Goal: Information Seeking & Learning: Learn about a topic

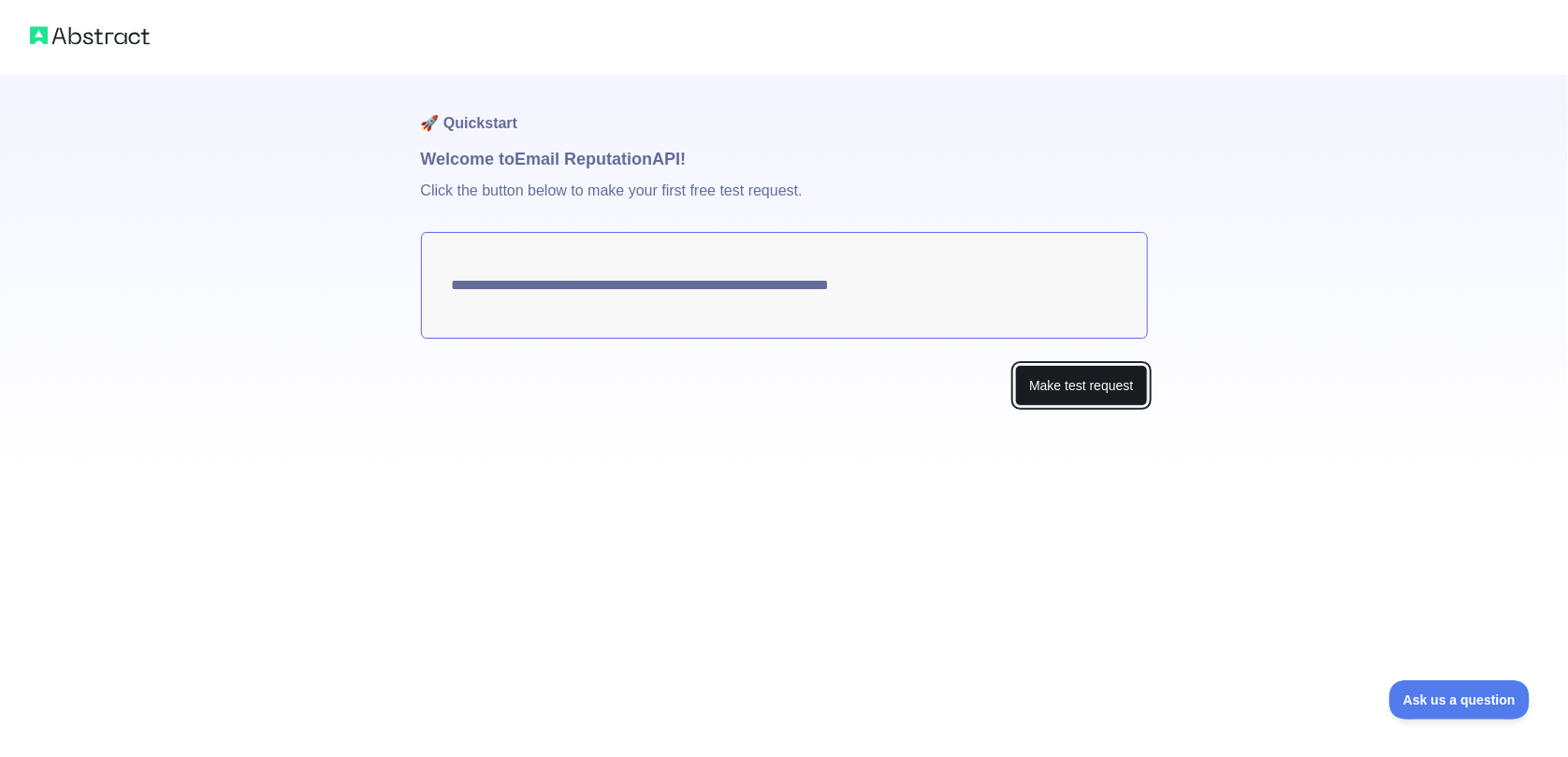
click at [1073, 380] on button "Make test request" at bounding box center [1080, 386] width 132 height 42
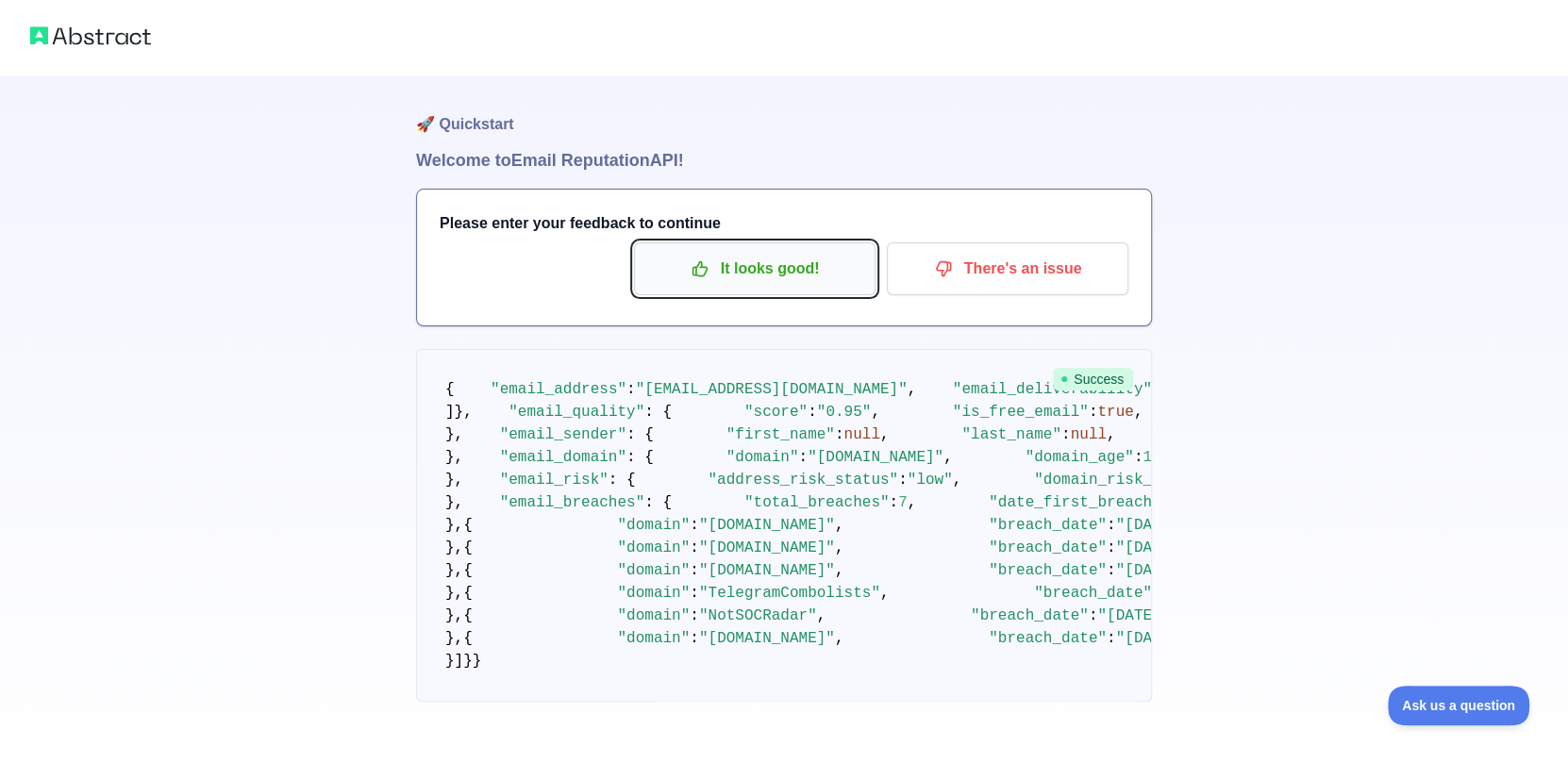
click at [717, 276] on p "It looks good!" at bounding box center [754, 269] width 213 height 32
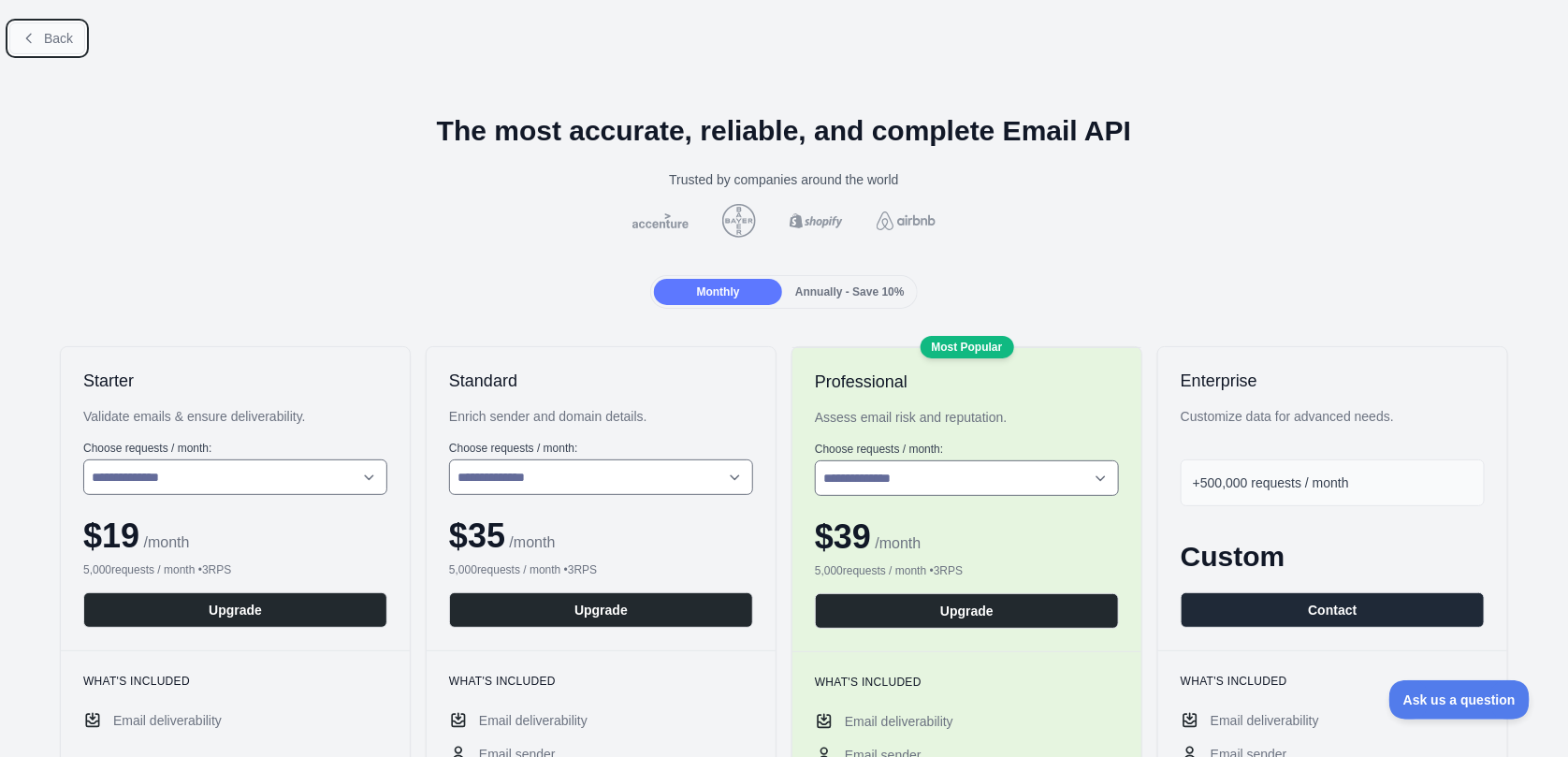
click at [59, 39] on span "Back" at bounding box center [58, 39] width 29 height 15
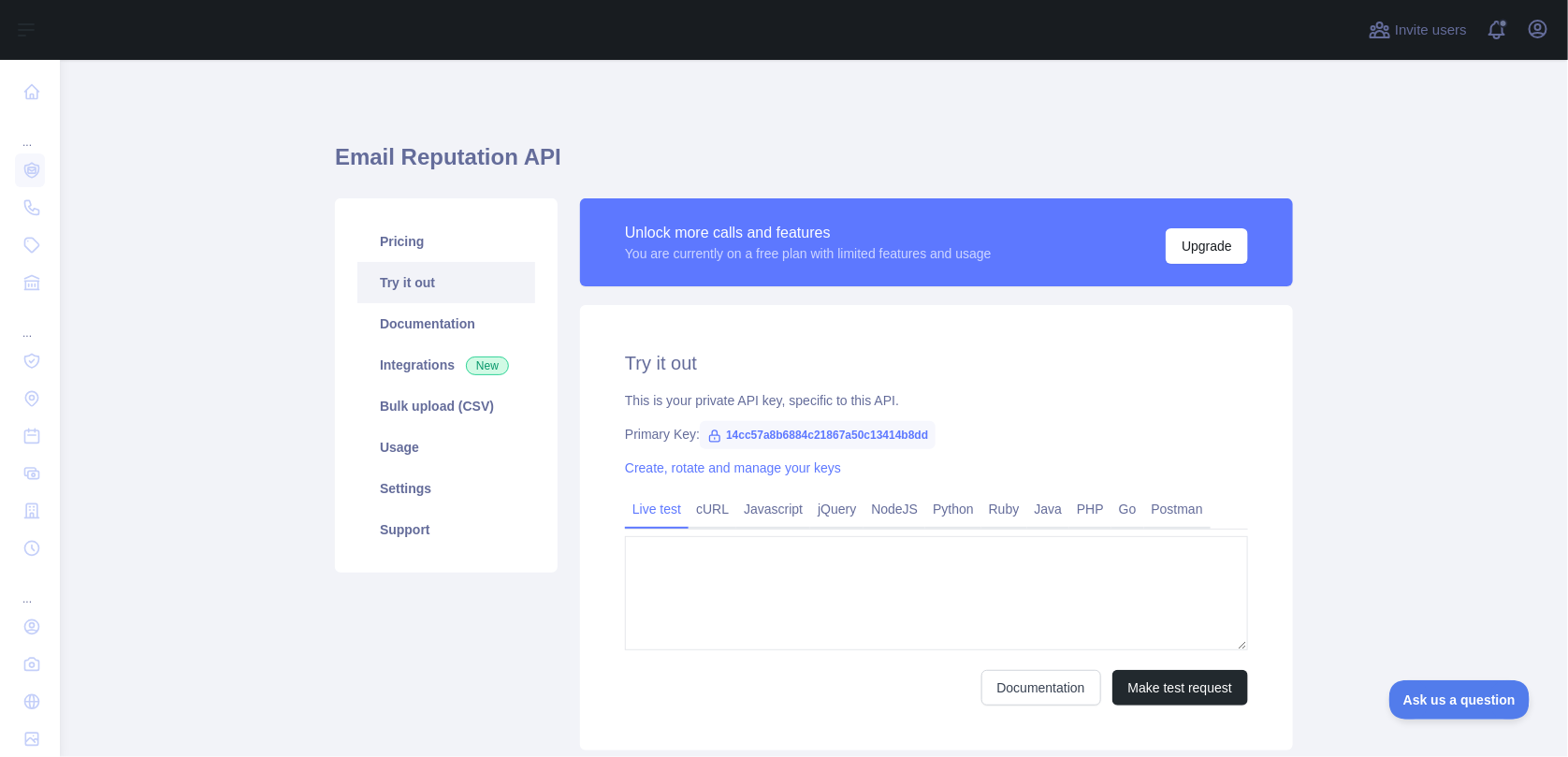
type textarea "**********"
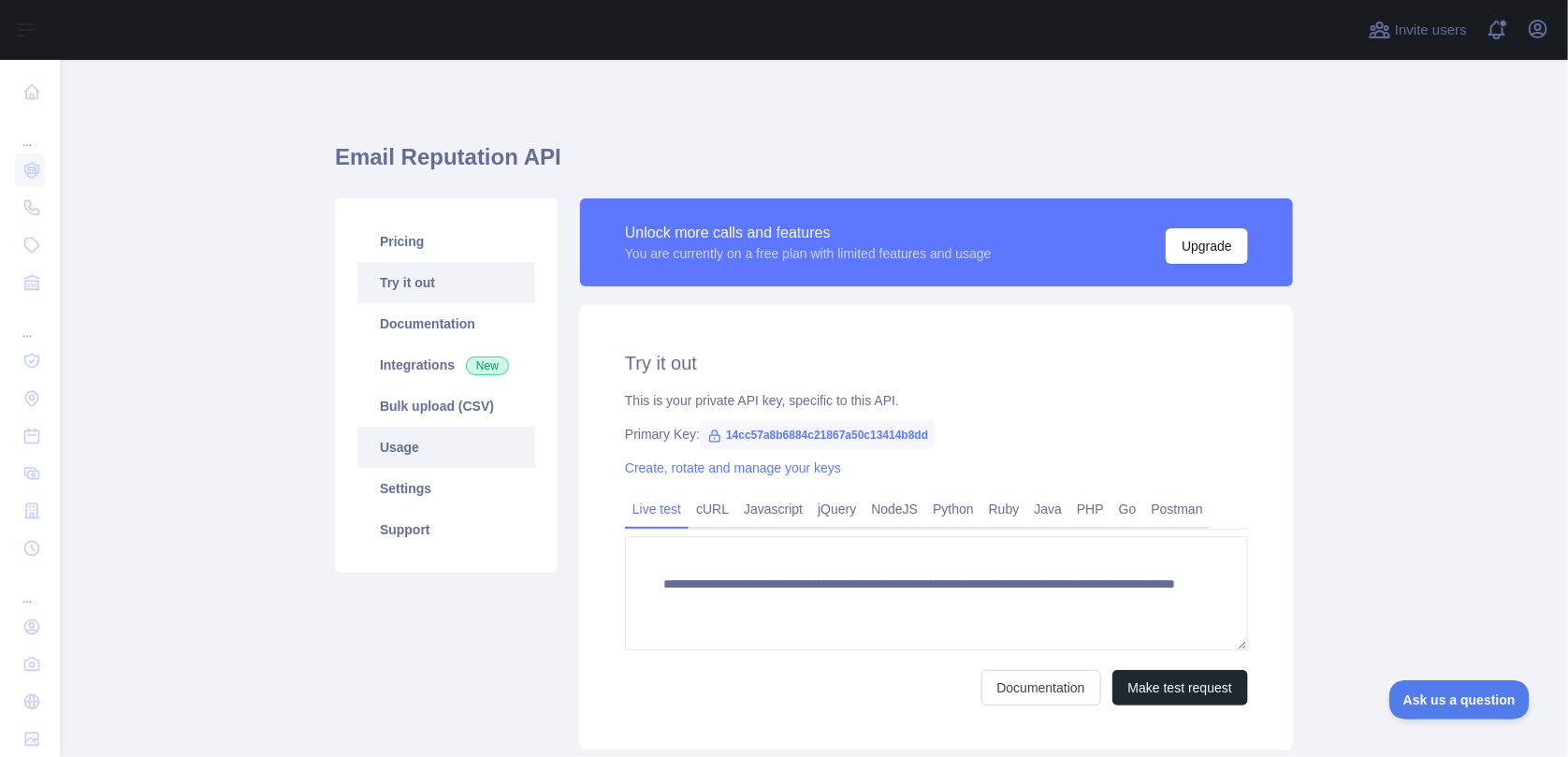
click at [442, 453] on link "Usage" at bounding box center [446, 446] width 178 height 41
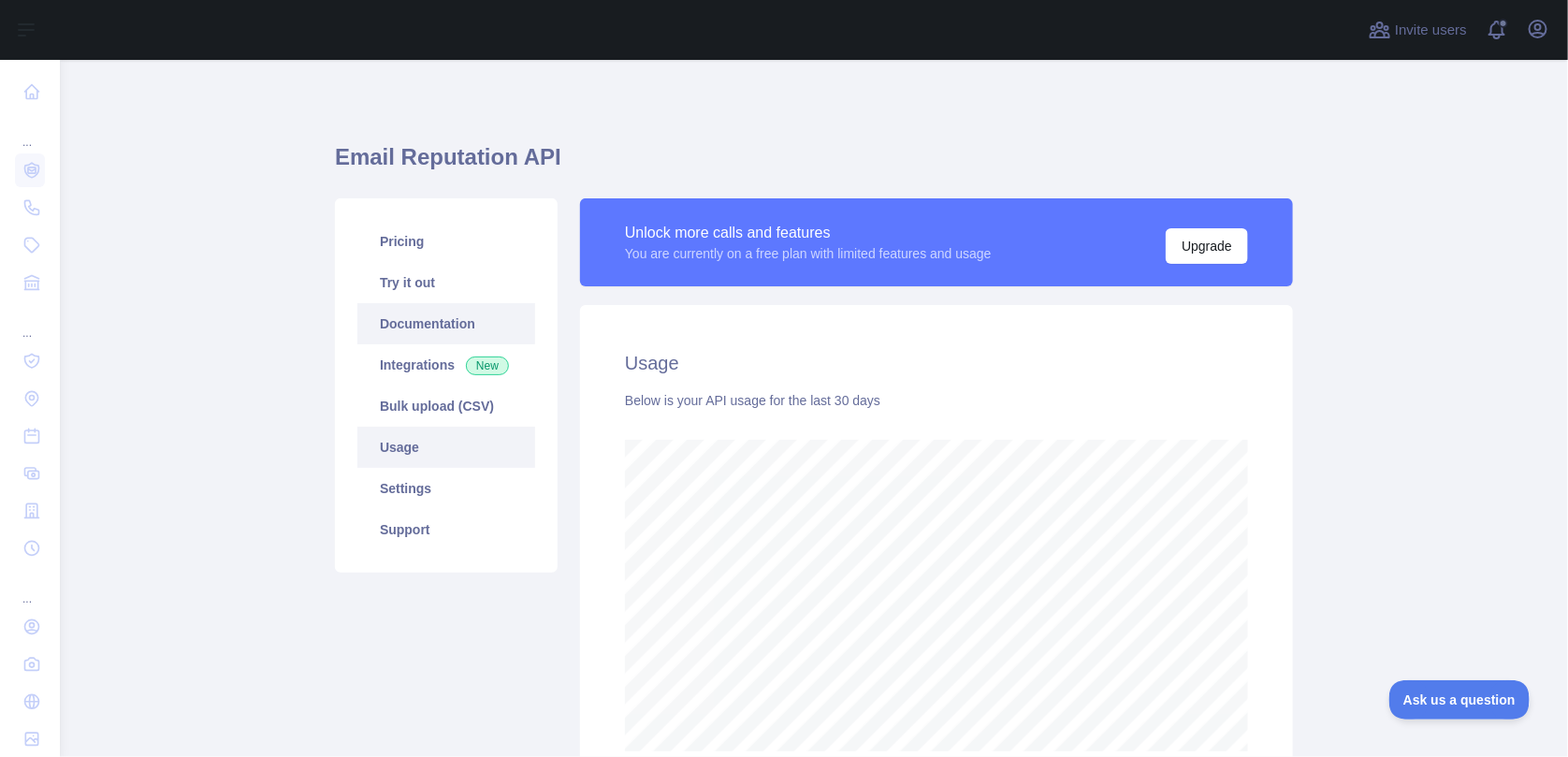
click at [406, 316] on link "Documentation" at bounding box center [446, 323] width 178 height 41
